Goal: Information Seeking & Learning: Learn about a topic

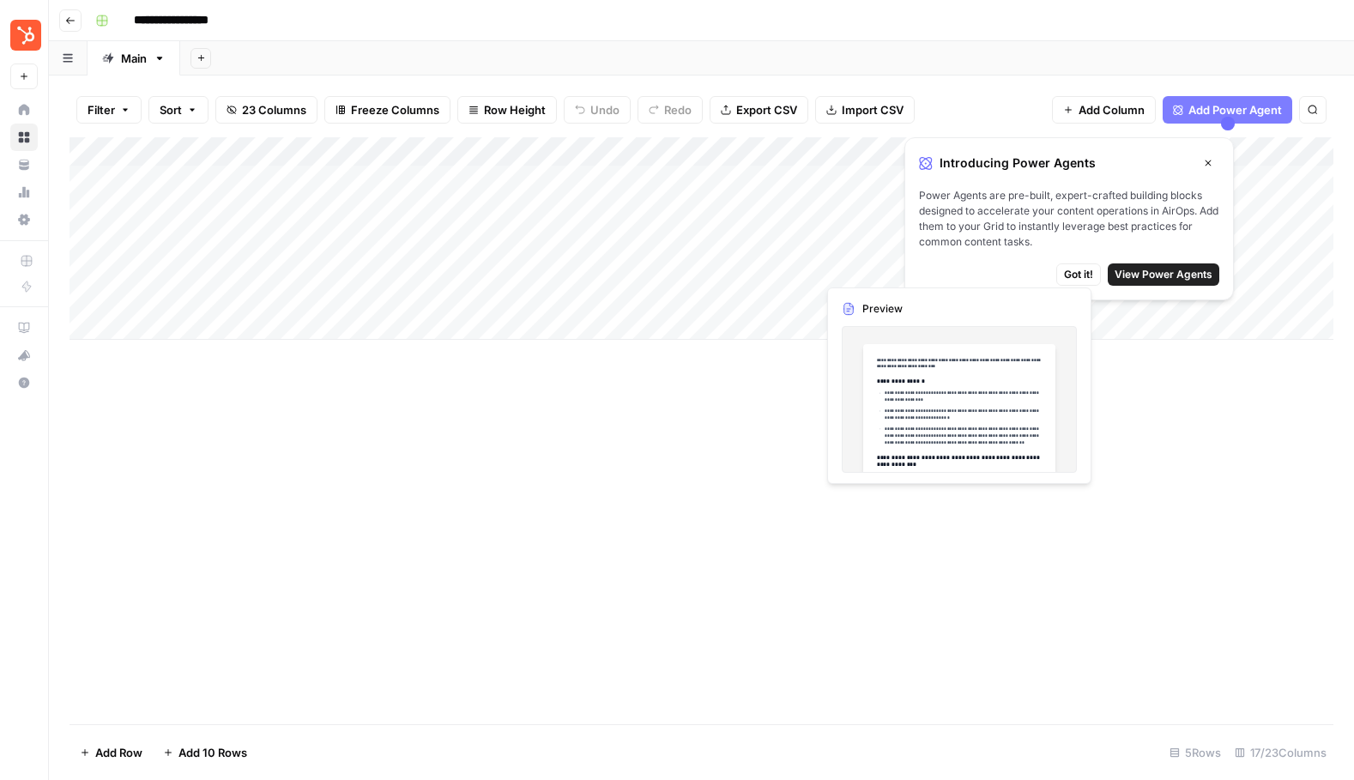
click at [1078, 273] on span "Got it!" at bounding box center [1078, 274] width 29 height 15
